Goal: Task Accomplishment & Management: Manage account settings

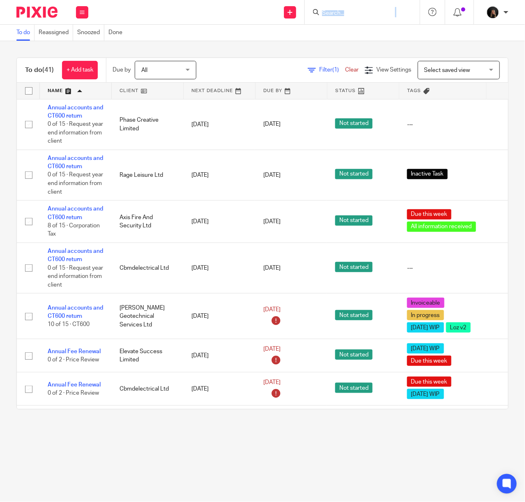
click at [343, 17] on div at bounding box center [362, 12] width 115 height 24
click at [342, 12] on input "Search" at bounding box center [358, 13] width 74 height 7
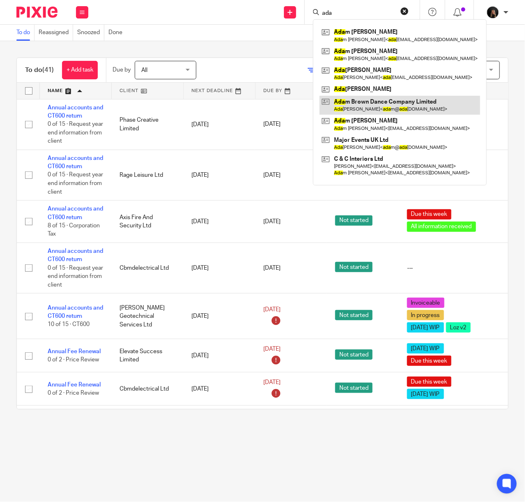
type input "ada"
click at [384, 104] on link at bounding box center [400, 105] width 161 height 19
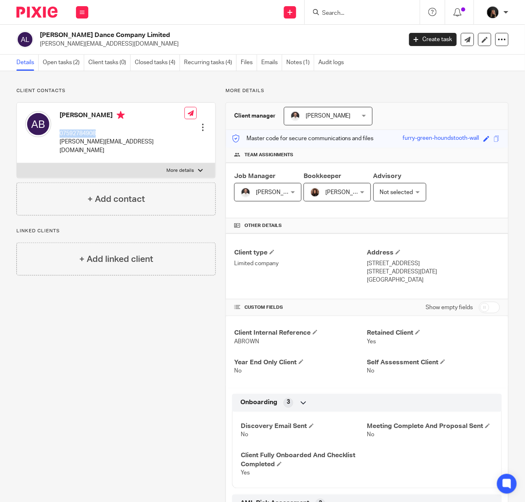
drag, startPoint x: 97, startPoint y: 134, endPoint x: 58, endPoint y: 131, distance: 39.1
click at [58, 131] on div "[PERSON_NAME] 07592784908 [PERSON_NAME][EMAIL_ADDRESS][DOMAIN_NAME]" at bounding box center [104, 133] width 159 height 52
copy p "07592784908"
click at [61, 60] on link "Open tasks (2)" at bounding box center [63, 63] width 41 height 16
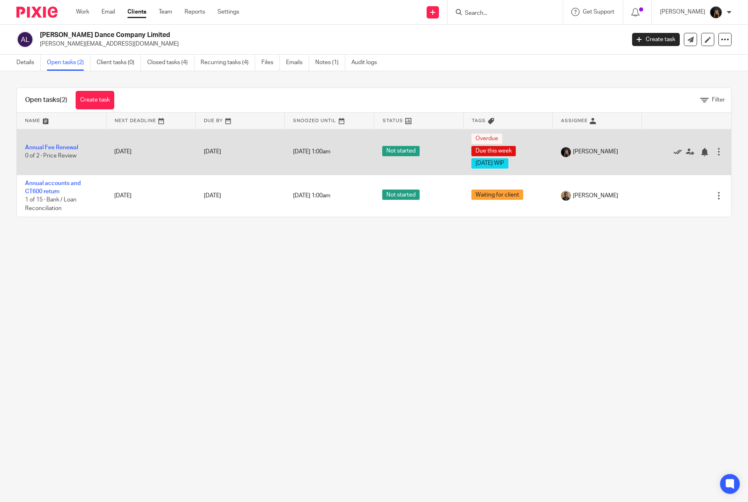
click at [525, 148] on icon at bounding box center [677, 152] width 8 height 8
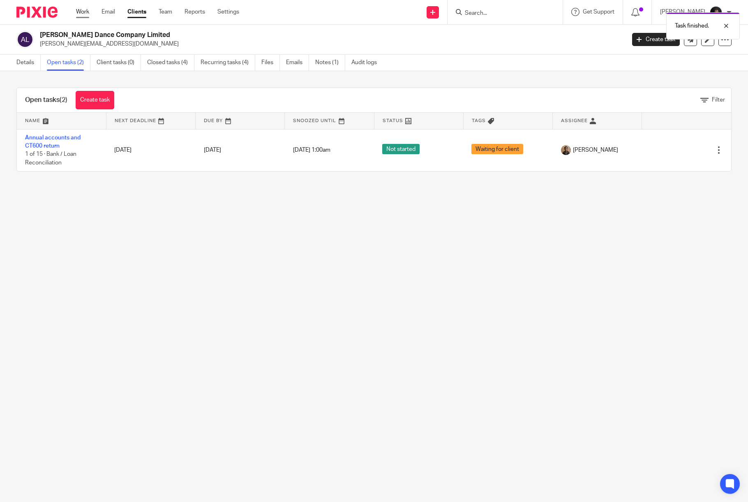
click at [76, 13] on link "Work" at bounding box center [82, 12] width 13 height 8
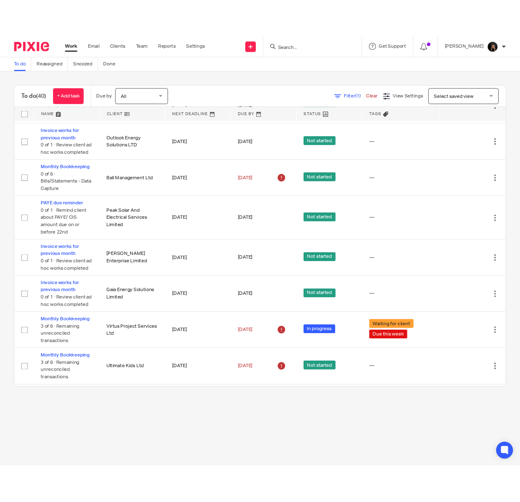
scroll to position [389, 0]
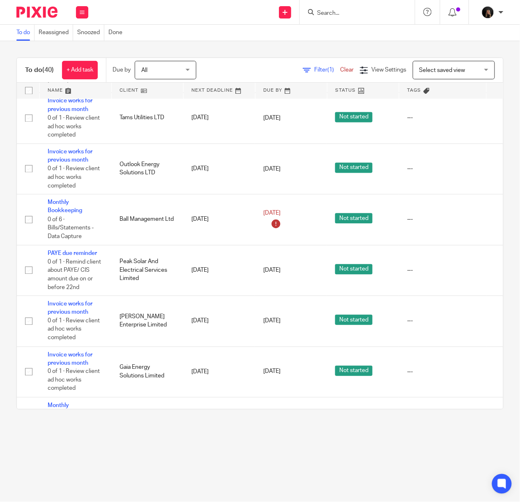
click at [349, 12] on input "Search" at bounding box center [353, 13] width 74 height 7
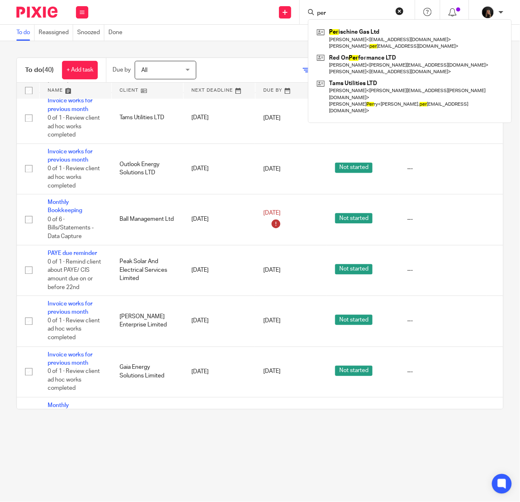
type input "per"
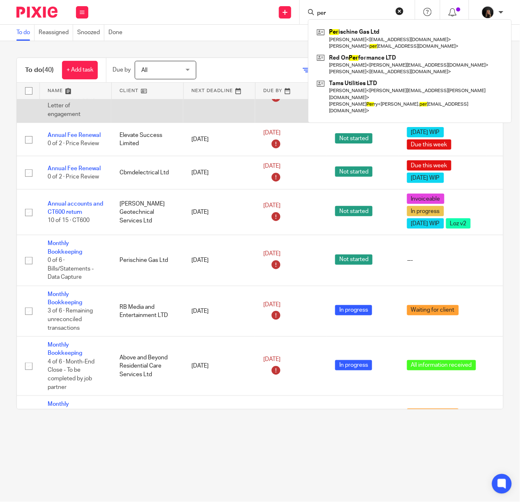
scroll to position [0, 0]
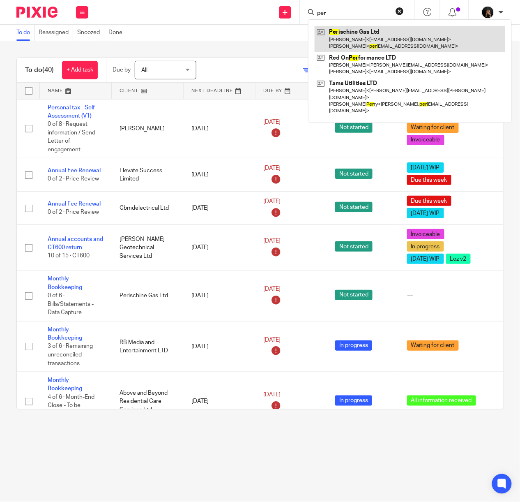
click at [335, 41] on link at bounding box center [410, 38] width 191 height 25
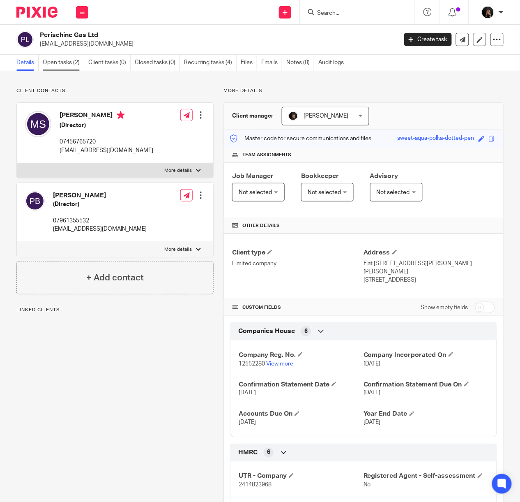
click at [62, 61] on link "Open tasks (2)" at bounding box center [63, 63] width 41 height 16
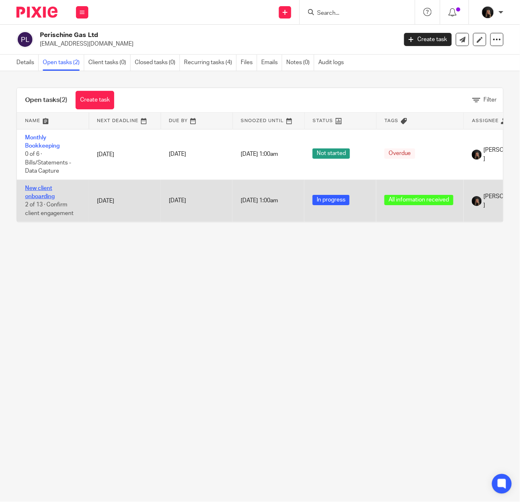
click at [45, 188] on link "New client onboarding" at bounding box center [40, 192] width 30 height 14
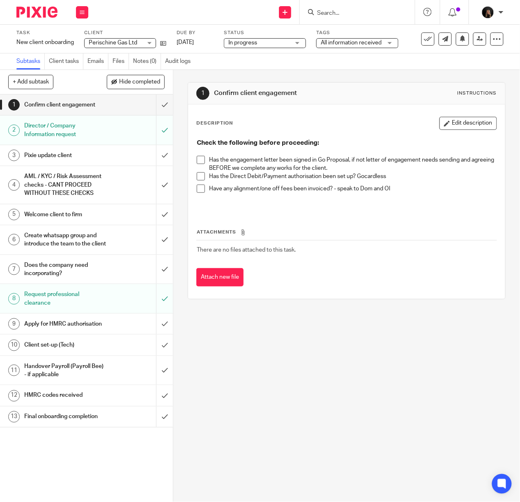
click at [198, 157] on span at bounding box center [201, 160] width 8 height 8
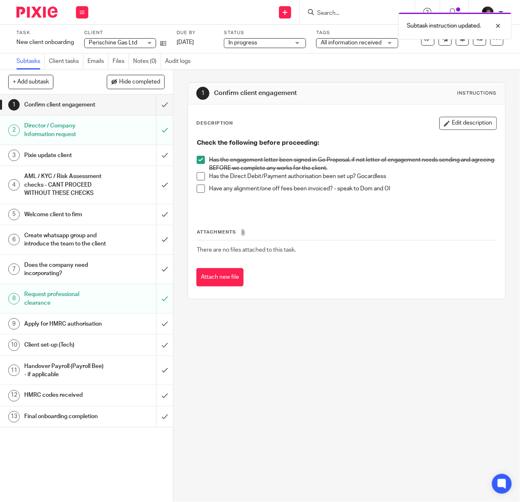
click at [198, 176] on span at bounding box center [201, 176] width 8 height 8
click at [198, 188] on span at bounding box center [201, 188] width 8 height 8
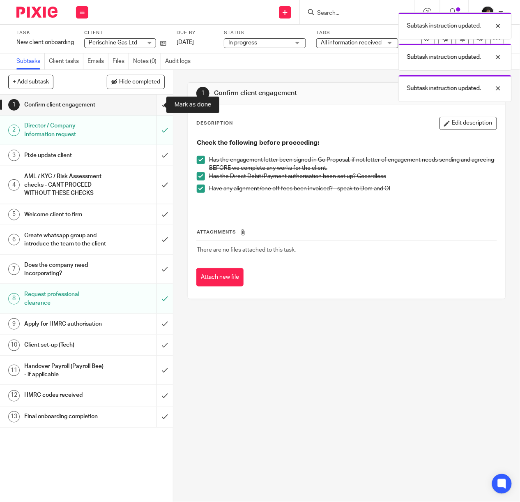
click at [152, 102] on input "submit" at bounding box center [86, 104] width 173 height 21
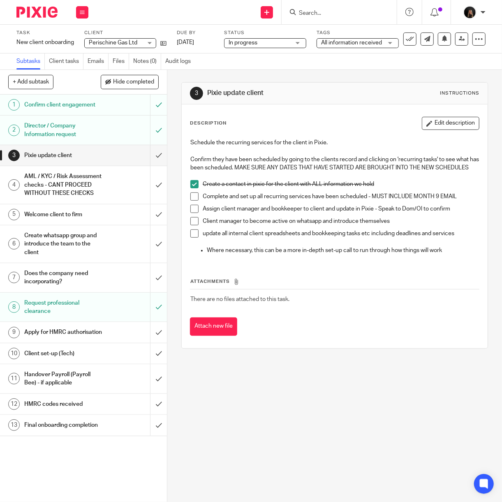
click at [38, 15] on img at bounding box center [36, 12] width 41 height 11
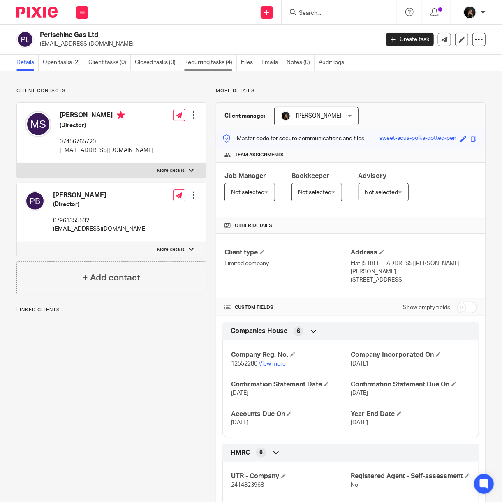
click at [203, 65] on link "Recurring tasks (4)" at bounding box center [210, 63] width 53 height 16
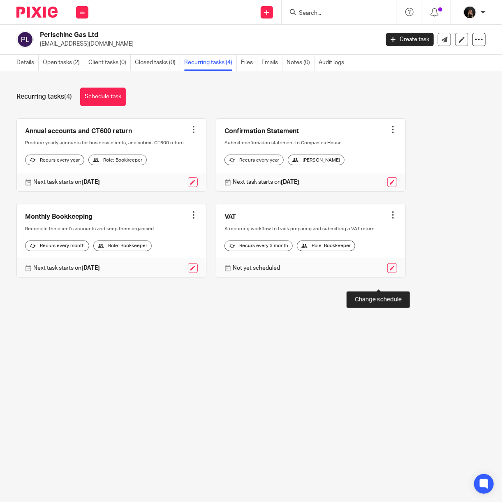
click at [387, 273] on link at bounding box center [392, 268] width 10 height 10
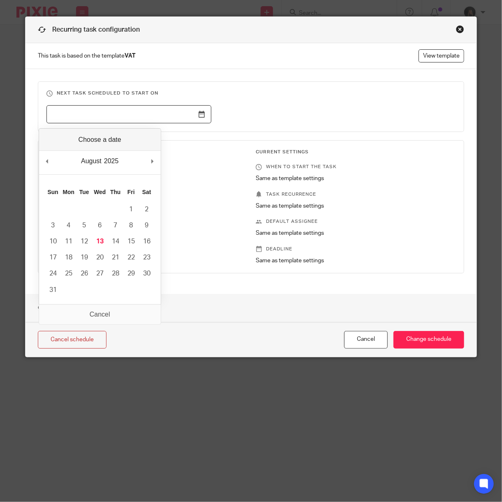
click at [196, 113] on input "Use the arrow keys to pick a date" at bounding box center [128, 114] width 165 height 18
type input "2025-08-13"
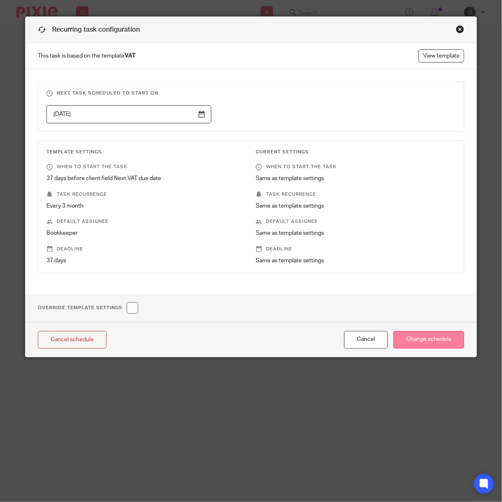
click at [409, 340] on input "Change schedule" at bounding box center [428, 340] width 71 height 18
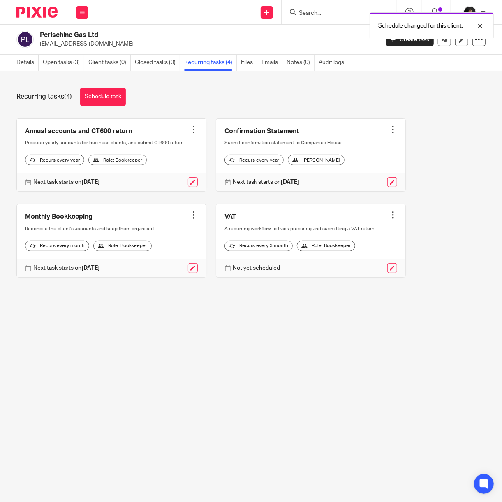
click at [231, 219] on link at bounding box center [310, 240] width 189 height 73
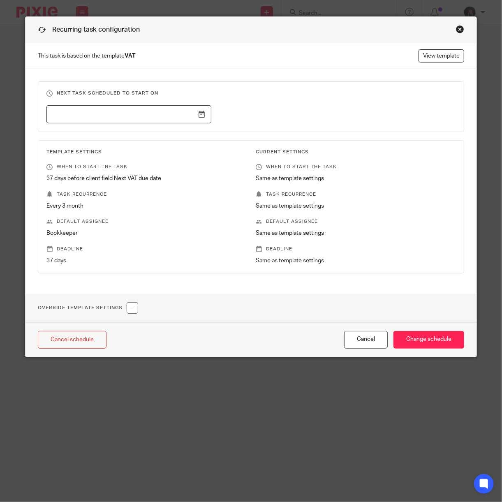
click at [458, 24] on div "Recurring task configuration" at bounding box center [250, 30] width 451 height 26
click at [456, 30] on div "Close this dialog window" at bounding box center [460, 29] width 8 height 8
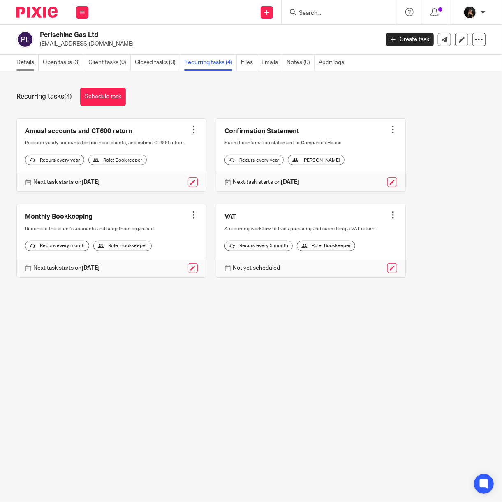
click at [35, 59] on link "Details" at bounding box center [27, 63] width 22 height 16
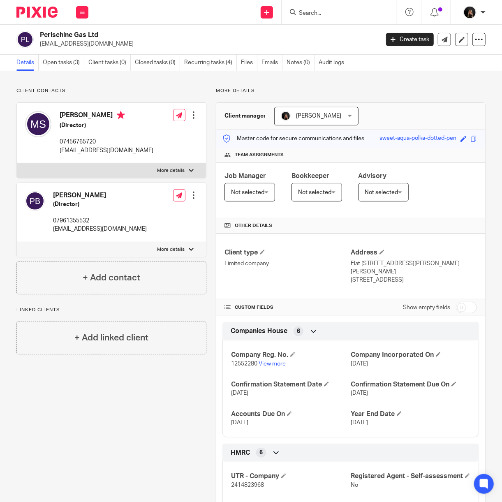
click at [459, 305] on input "checkbox" at bounding box center [466, 308] width 21 height 12
checkbox input "true"
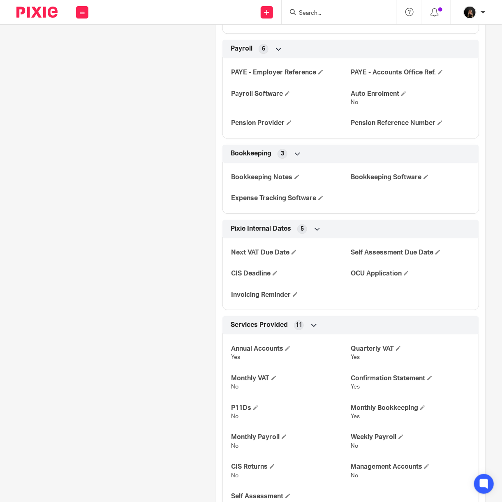
scroll to position [1213, 0]
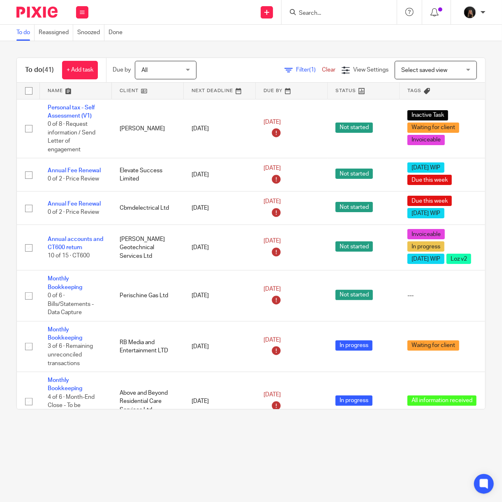
click at [55, 86] on link at bounding box center [75, 91] width 71 height 16
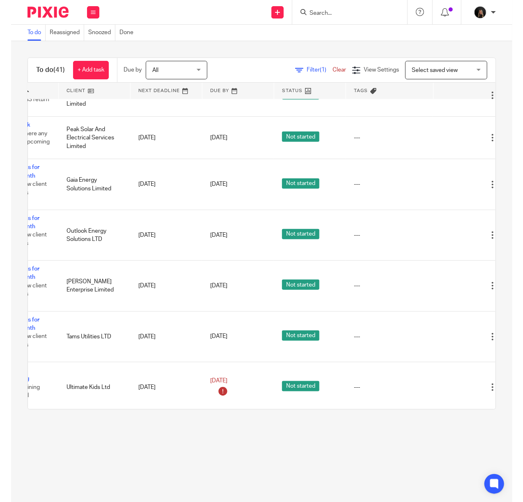
scroll to position [331, 99]
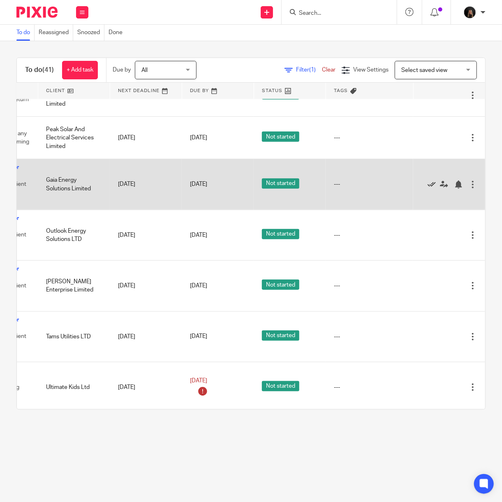
click at [427, 189] on icon at bounding box center [431, 184] width 8 height 8
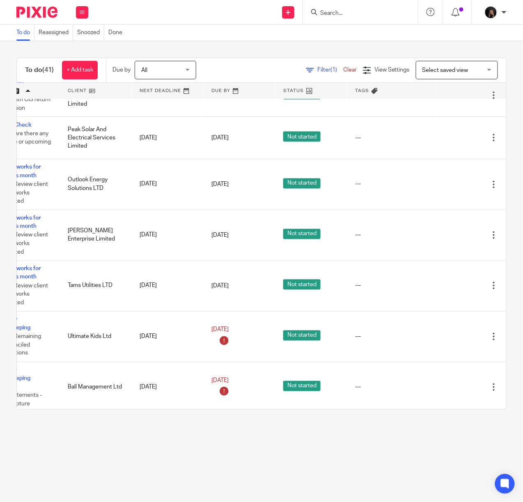
scroll to position [331, 0]
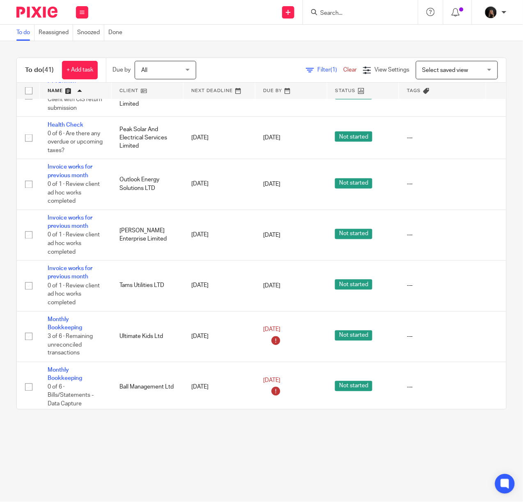
drag, startPoint x: 30, startPoint y: 9, endPoint x: 30, endPoint y: 4, distance: 5.4
click at [30, 9] on img at bounding box center [36, 12] width 41 height 11
